Goal: Entertainment & Leisure: Consume media (video, audio)

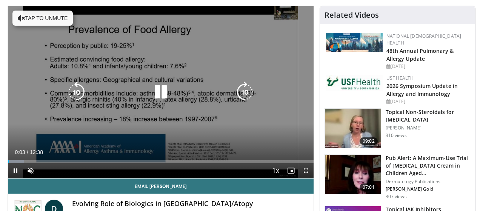
scroll to position [40, 0]
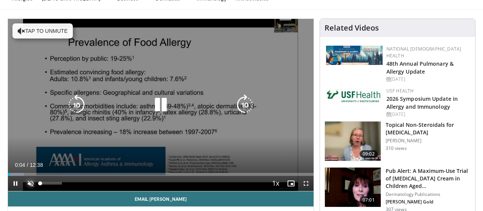
click at [34, 183] on span "Video Player" at bounding box center [30, 183] width 15 height 15
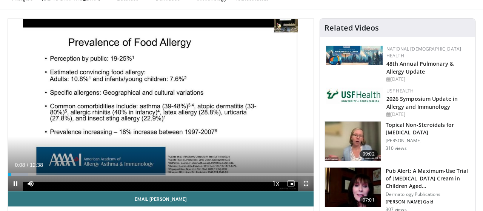
click at [306, 183] on span "Video Player" at bounding box center [305, 183] width 15 height 15
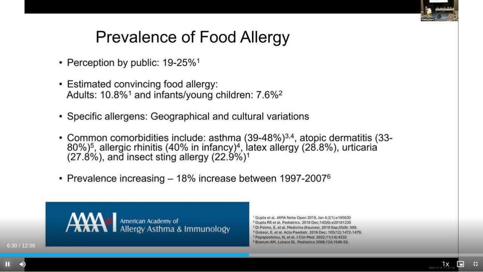
click at [7, 211] on span "Video Player" at bounding box center [7, 263] width 15 height 15
click at [8, 211] on span "Video Player" at bounding box center [7, 263] width 15 height 15
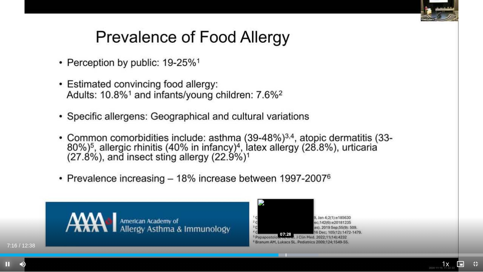
click at [286, 211] on div "Loaded : 65.96% 07:17 07:28" at bounding box center [241, 254] width 483 height 3
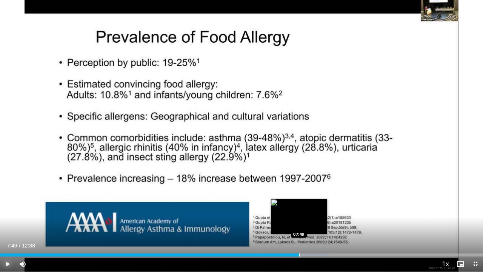
click at [299, 211] on div "Progress Bar" at bounding box center [299, 254] width 1 height 3
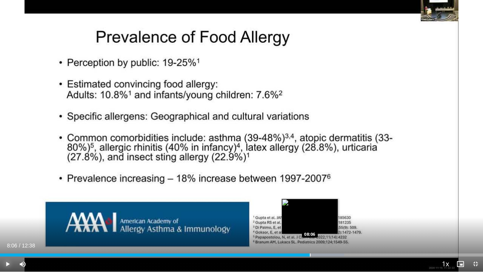
click at [310, 211] on div "Loaded : 71.24% 08:06 08:06" at bounding box center [241, 254] width 483 height 3
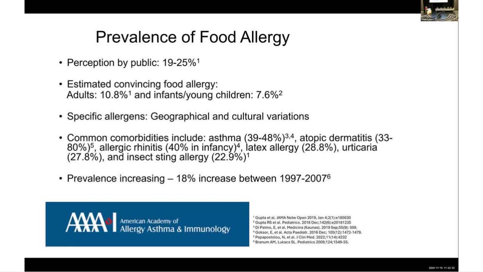
click at [314, 211] on video-js "**********" at bounding box center [241, 136] width 483 height 272
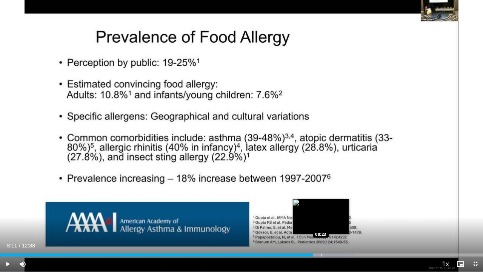
click at [321, 211] on div "Loaded : 73.28% 08:11 08:23" at bounding box center [241, 254] width 483 height 3
click at [328, 211] on div "Progress Bar" at bounding box center [328, 254] width 1 height 3
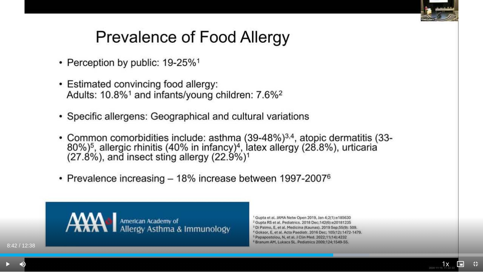
click at [333, 211] on div "Progress Bar" at bounding box center [333, 254] width 1 height 3
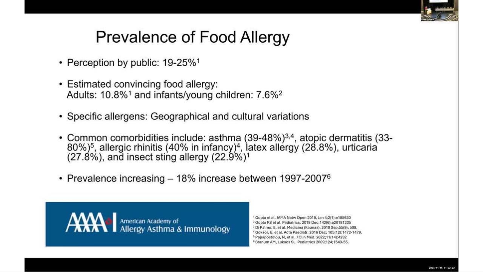
click at [343, 211] on div "10 seconds Tap to unmute" at bounding box center [241, 135] width 483 height 271
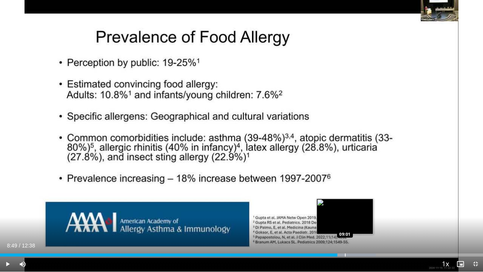
click at [345, 211] on div "Progress Bar" at bounding box center [345, 254] width 60 height 3
click at [349, 211] on div "Loaded : 79.82% 09:00 09:08" at bounding box center [241, 254] width 483 height 3
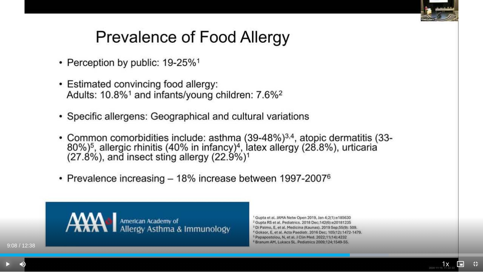
click at [10, 211] on span "Video Player" at bounding box center [7, 263] width 15 height 15
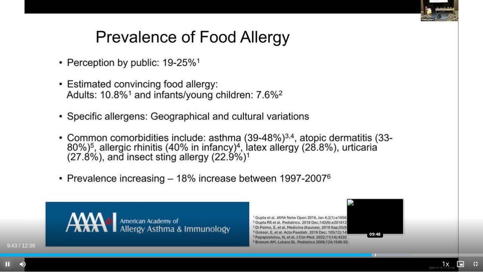
click at [375, 211] on div "Loaded : 85.06% 09:43 09:48" at bounding box center [241, 252] width 483 height 7
click at [379, 211] on div "Loaded : 85.75% 09:49 09:55" at bounding box center [241, 254] width 483 height 3
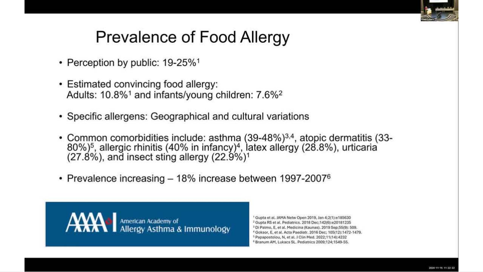
click at [386, 211] on div "10 seconds Tap to unmute" at bounding box center [241, 135] width 483 height 271
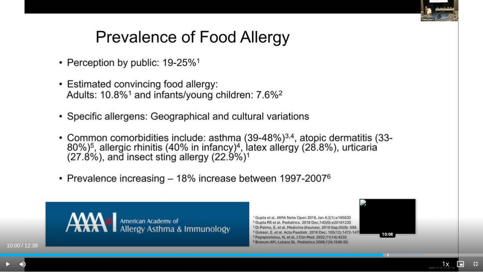
click at [387, 211] on div "Loaded : 87.67% 10:00 10:08" at bounding box center [241, 254] width 483 height 3
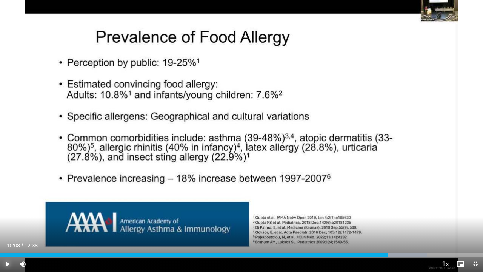
click at [10, 211] on span "Video Player" at bounding box center [7, 263] width 15 height 15
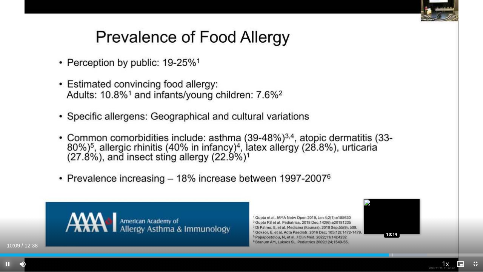
click at [392, 211] on div "Progress Bar" at bounding box center [397, 254] width 58 height 3
click at [395, 211] on div "Progress Bar" at bounding box center [394, 254] width 1 height 3
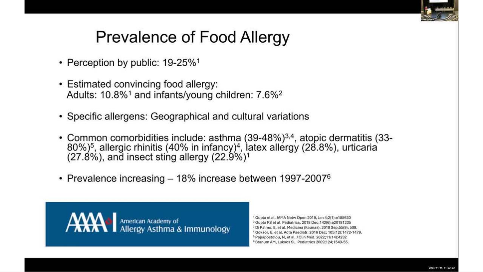
click at [398, 211] on video-js "**********" at bounding box center [241, 136] width 483 height 272
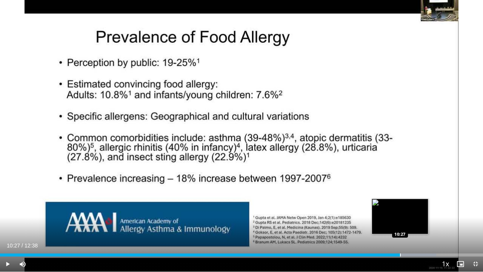
click at [400, 211] on div "Progress Bar" at bounding box center [400, 254] width 1 height 3
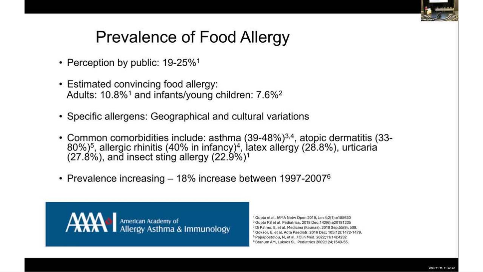
click at [404, 211] on video-js "**********" at bounding box center [241, 136] width 483 height 272
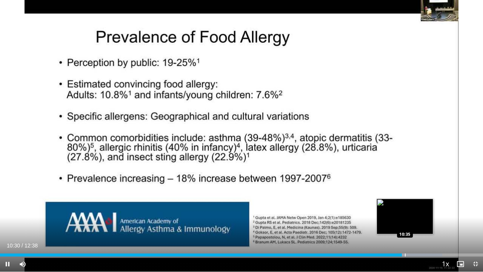
click at [405, 211] on div "Loaded : 91.60% 10:30 10:35" at bounding box center [241, 254] width 483 height 3
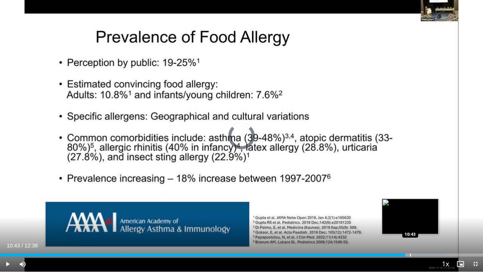
click at [410, 211] on div "Progress Bar" at bounding box center [410, 254] width 1 height 3
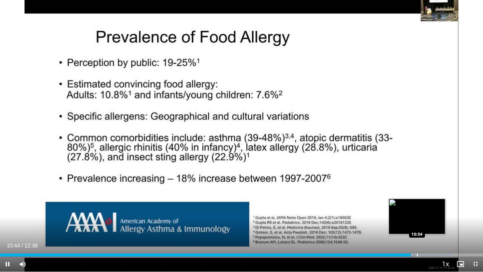
click at [417, 211] on div "Progress Bar" at bounding box center [417, 254] width 1 height 3
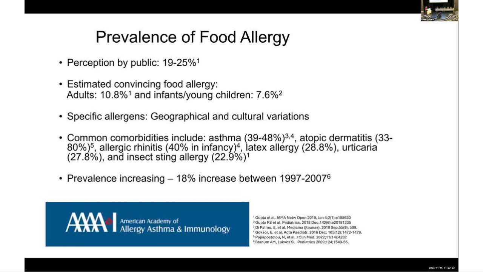
click at [424, 211] on div "10 seconds Tap to unmute" at bounding box center [241, 135] width 483 height 271
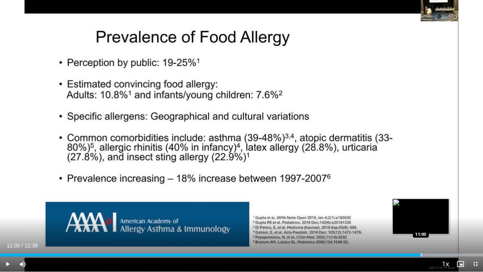
click at [421, 211] on div "Progress Bar" at bounding box center [421, 254] width 1 height 3
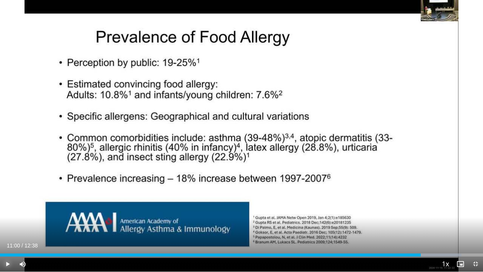
click at [10, 211] on span "Video Player" at bounding box center [7, 263] width 15 height 15
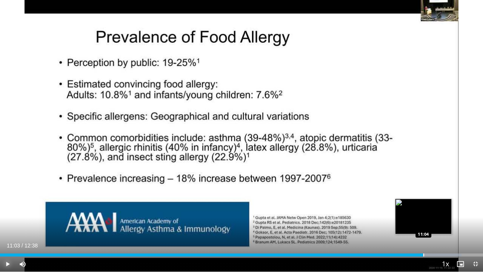
click at [423, 211] on div "Progress Bar" at bounding box center [432, 254] width 59 height 3
click at [426, 211] on div "Loaded : 96.31% 11:04 11:08" at bounding box center [241, 254] width 483 height 3
click at [431, 211] on div "Progress Bar" at bounding box center [431, 254] width 1 height 3
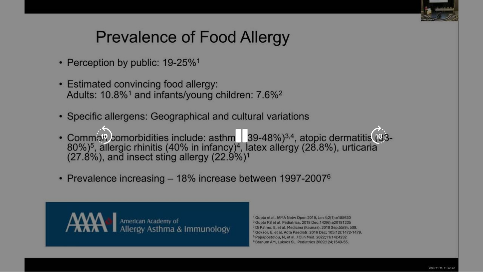
click at [435, 211] on video-js "**********" at bounding box center [241, 136] width 483 height 272
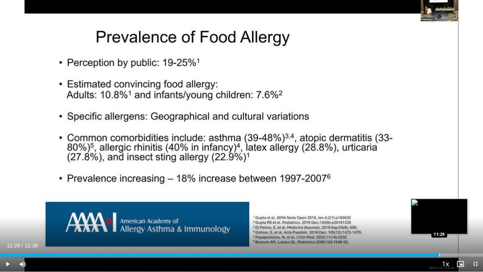
click at [439, 211] on div "Progress Bar" at bounding box center [439, 254] width 1 height 3
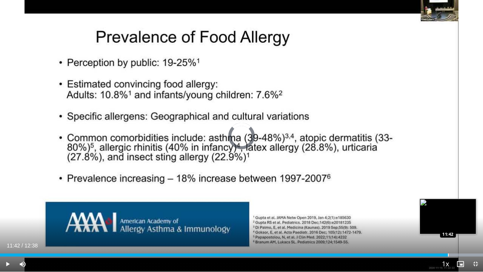
click at [447, 211] on div "Loaded : 100.00% 11:34 11:42" at bounding box center [241, 254] width 483 height 3
click at [454, 211] on div "Progress Bar" at bounding box center [454, 254] width 1 height 3
click at [461, 211] on div "Progress Bar" at bounding box center [460, 254] width 1 height 3
click at [467, 211] on div "Loaded : 100.00% 12:04 12:13" at bounding box center [241, 254] width 483 height 3
click at [472, 211] on div "Loaded : 100.00% 12:13 12:18" at bounding box center [241, 254] width 483 height 3
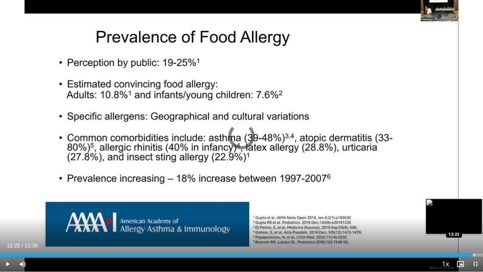
click at [475, 211] on div "Progress Bar" at bounding box center [474, 254] width 1 height 3
click at [479, 211] on div "Loaded : 100.00% 12:25 12:30" at bounding box center [241, 254] width 483 height 3
